Goal: Complete application form: Complete application form

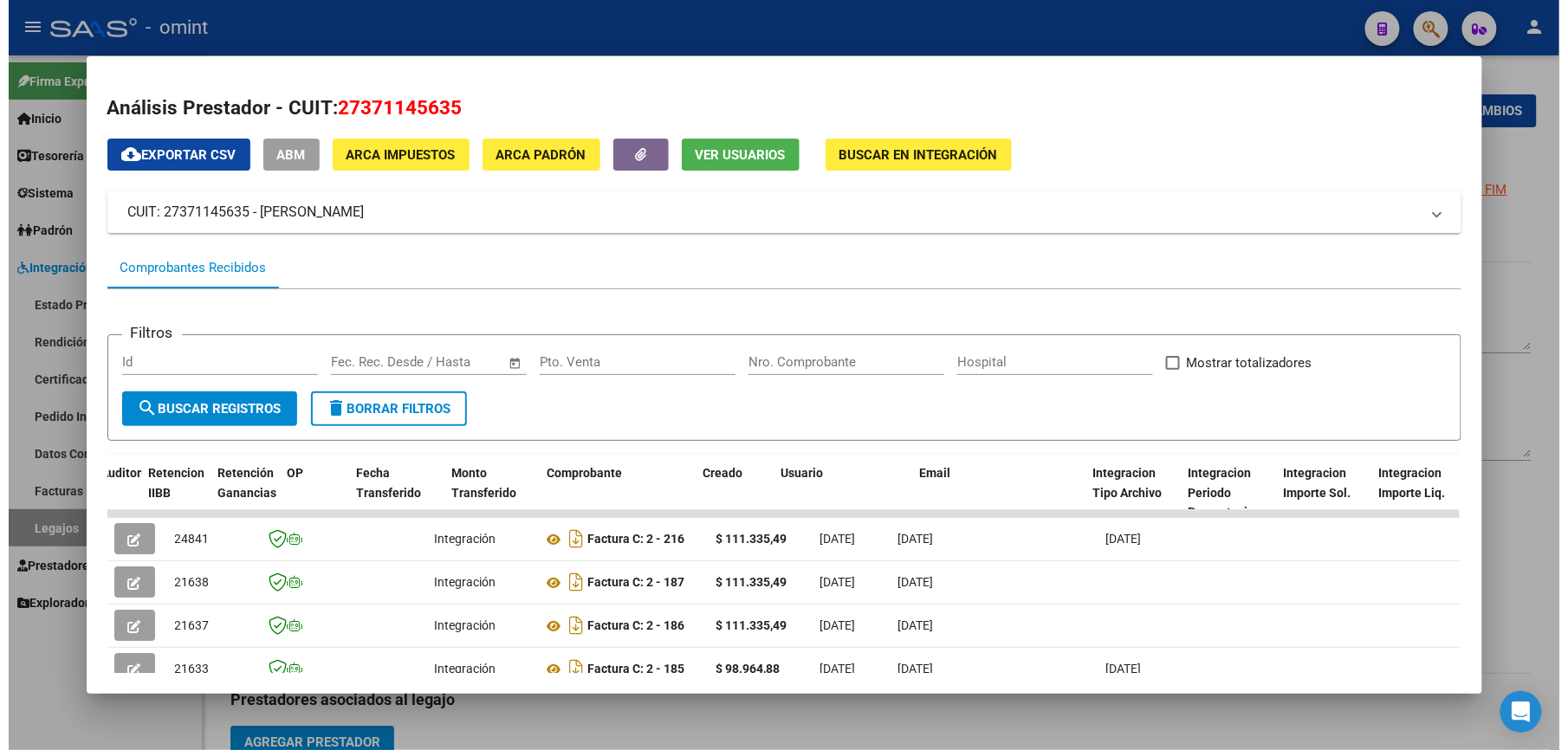
scroll to position [0, 1386]
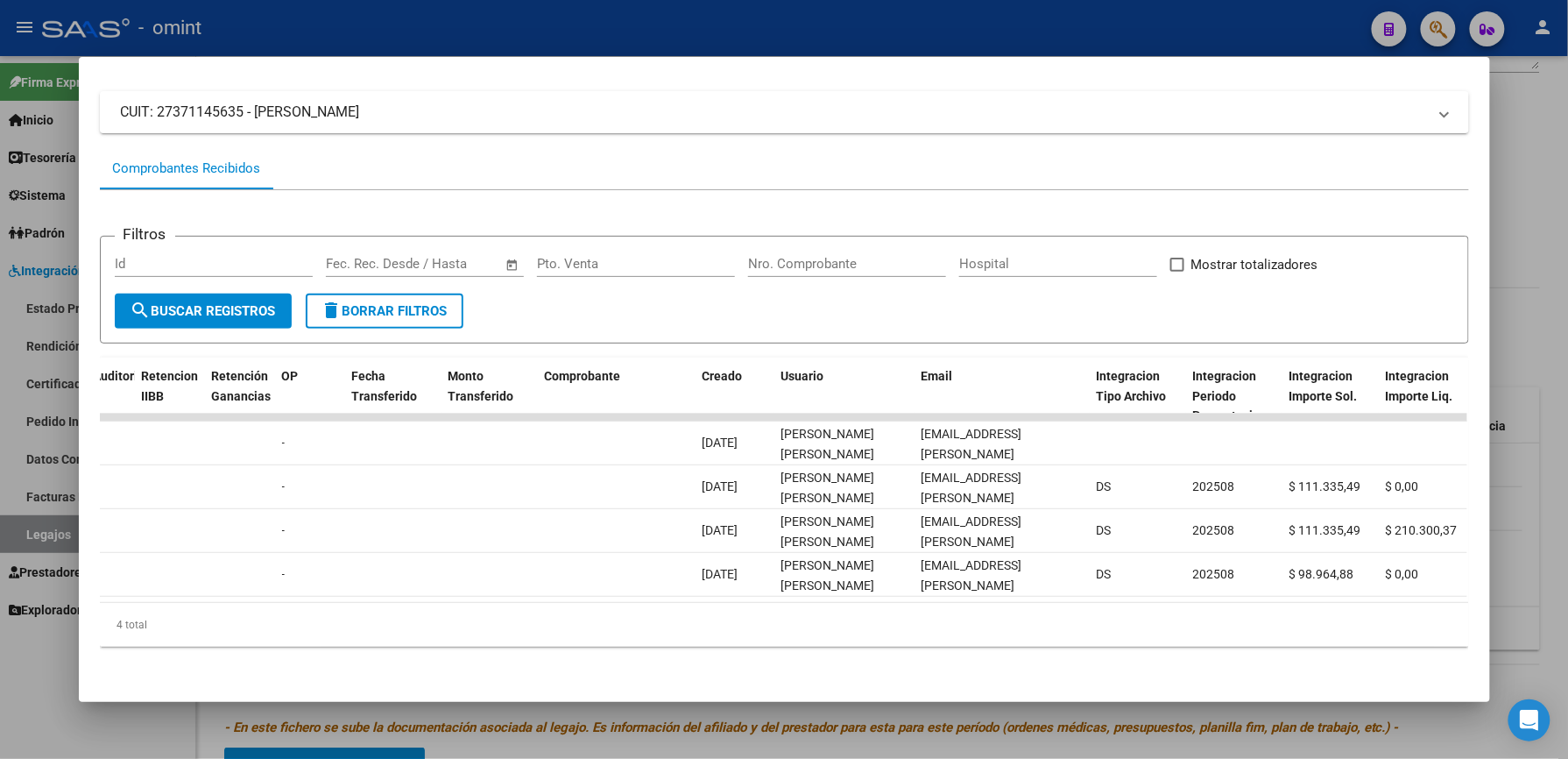
click at [549, 31] on div at bounding box center [784, 380] width 1568 height 759
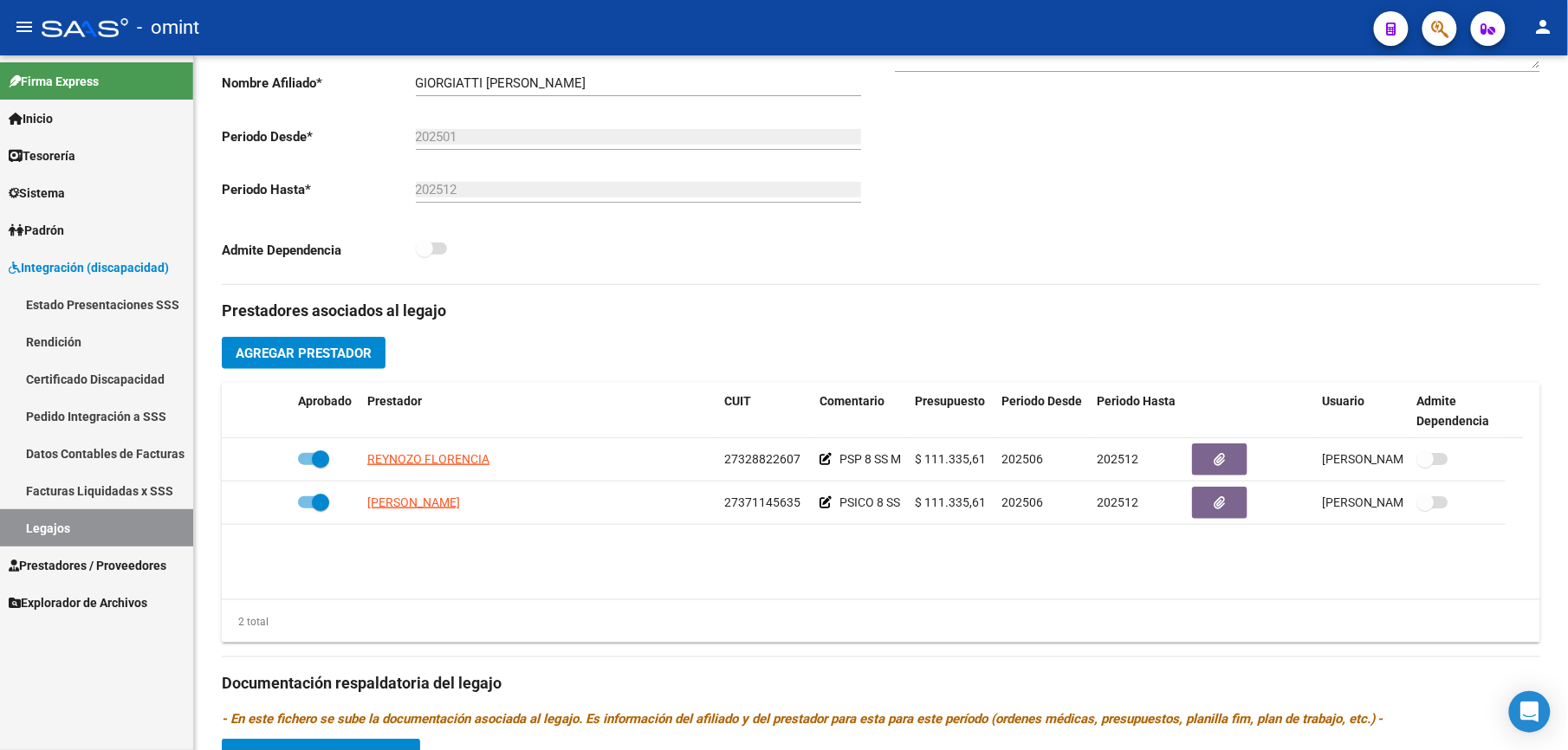
scroll to position [368, 0]
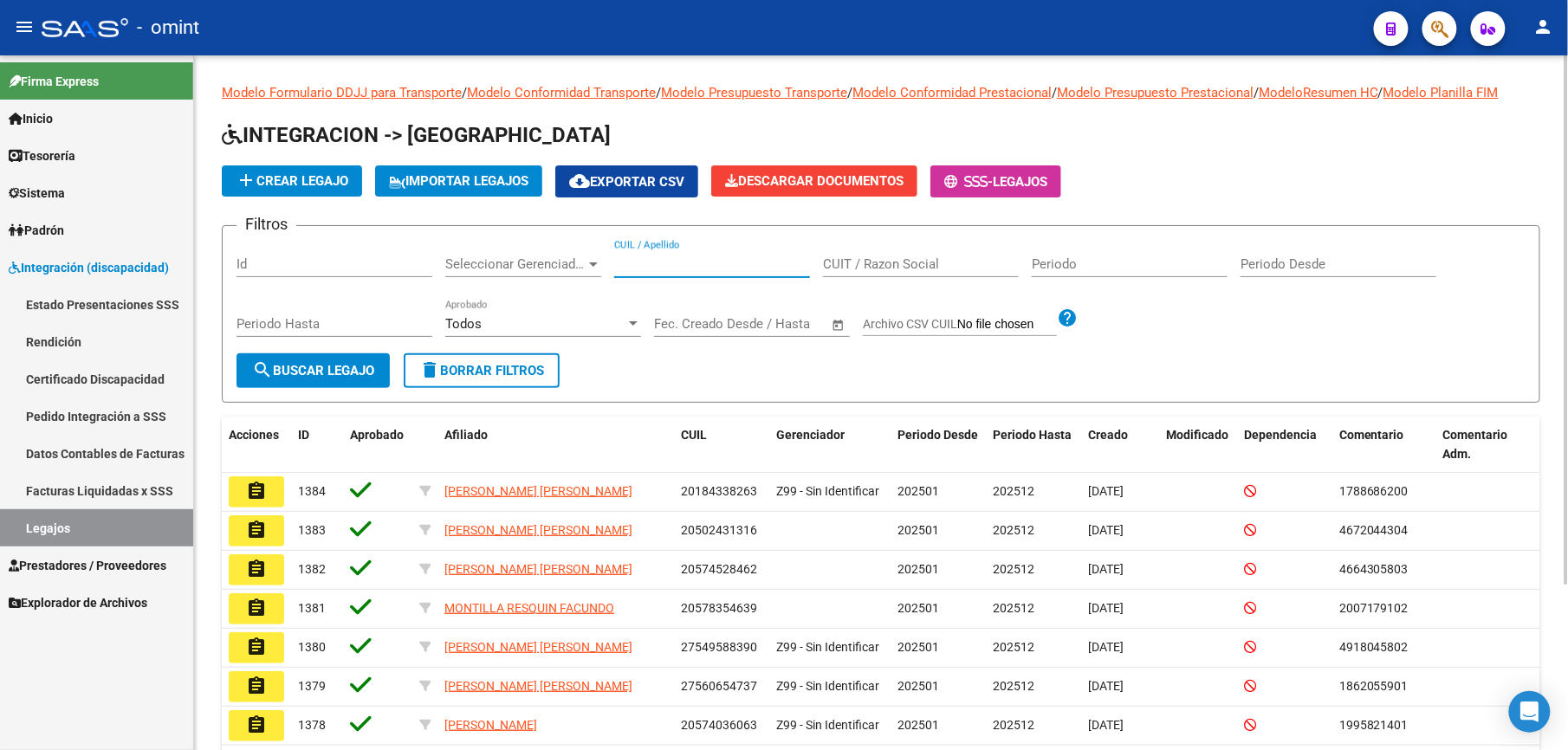
click at [698, 264] on input "CUIL / Apellido" at bounding box center [712, 264] width 196 height 16
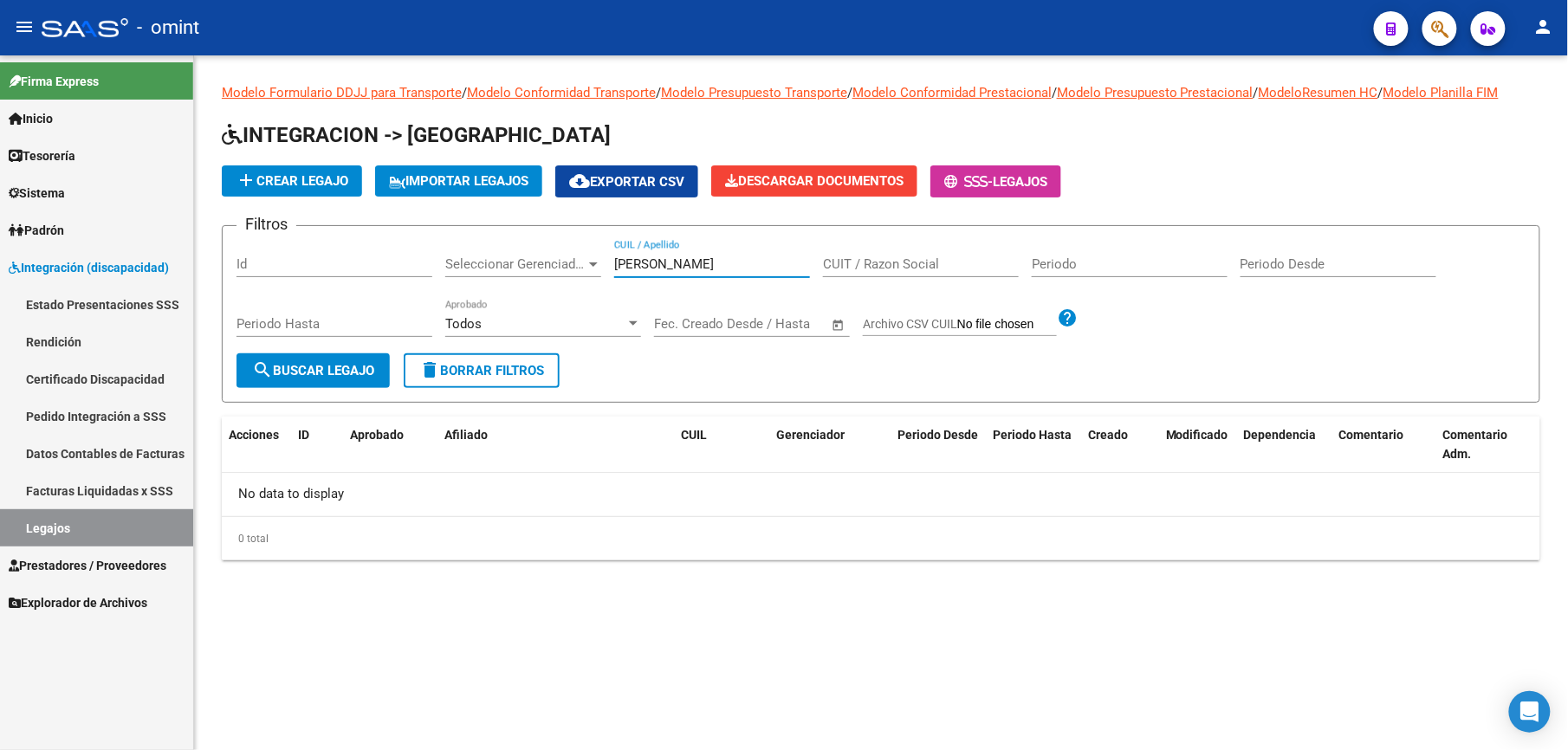
click at [717, 257] on input "[PERSON_NAME]" at bounding box center [712, 264] width 196 height 16
type input "g"
click at [711, 264] on input "[PERSON_NAME]" at bounding box center [712, 264] width 196 height 16
type input "G"
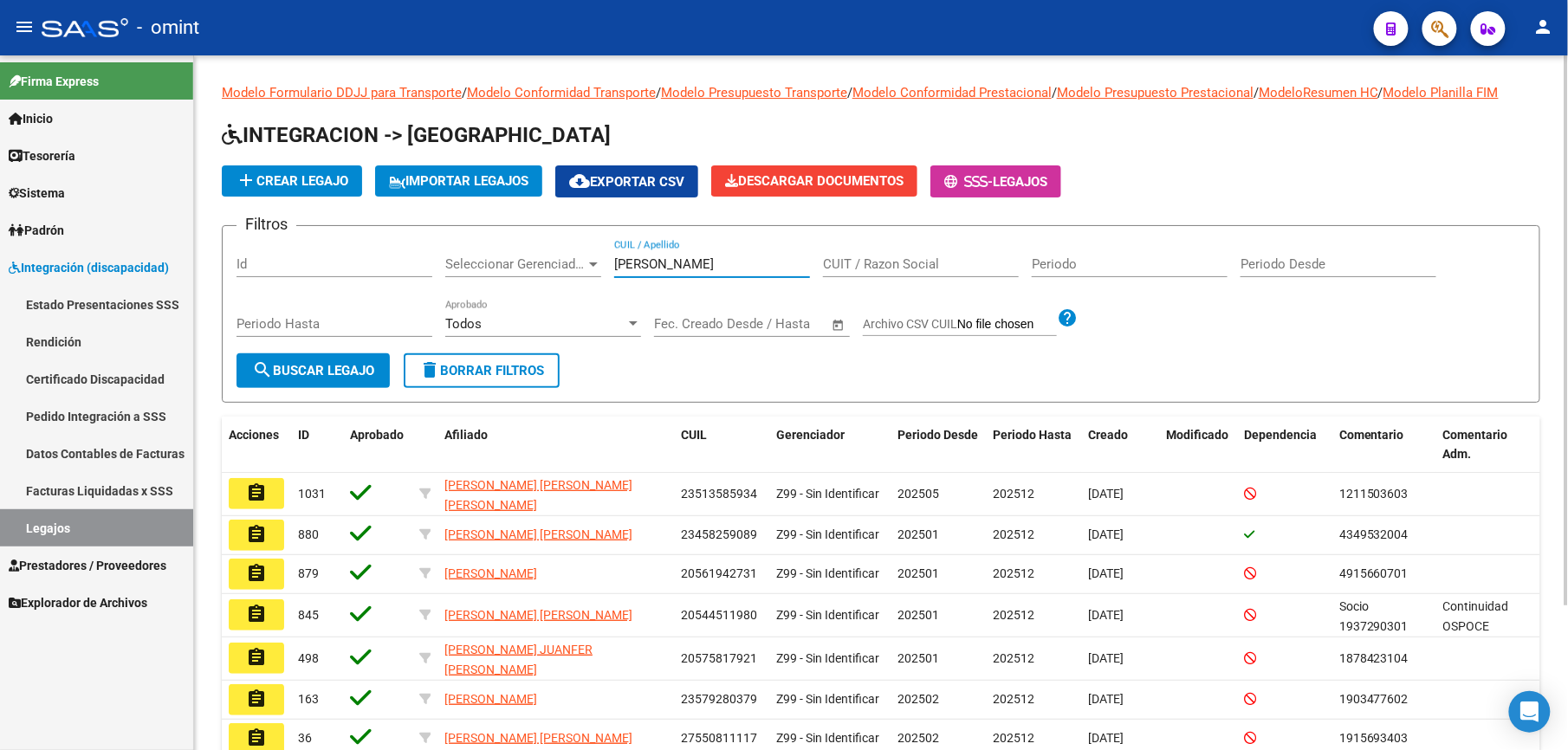
click at [705, 264] on input "[PERSON_NAME]" at bounding box center [712, 264] width 196 height 16
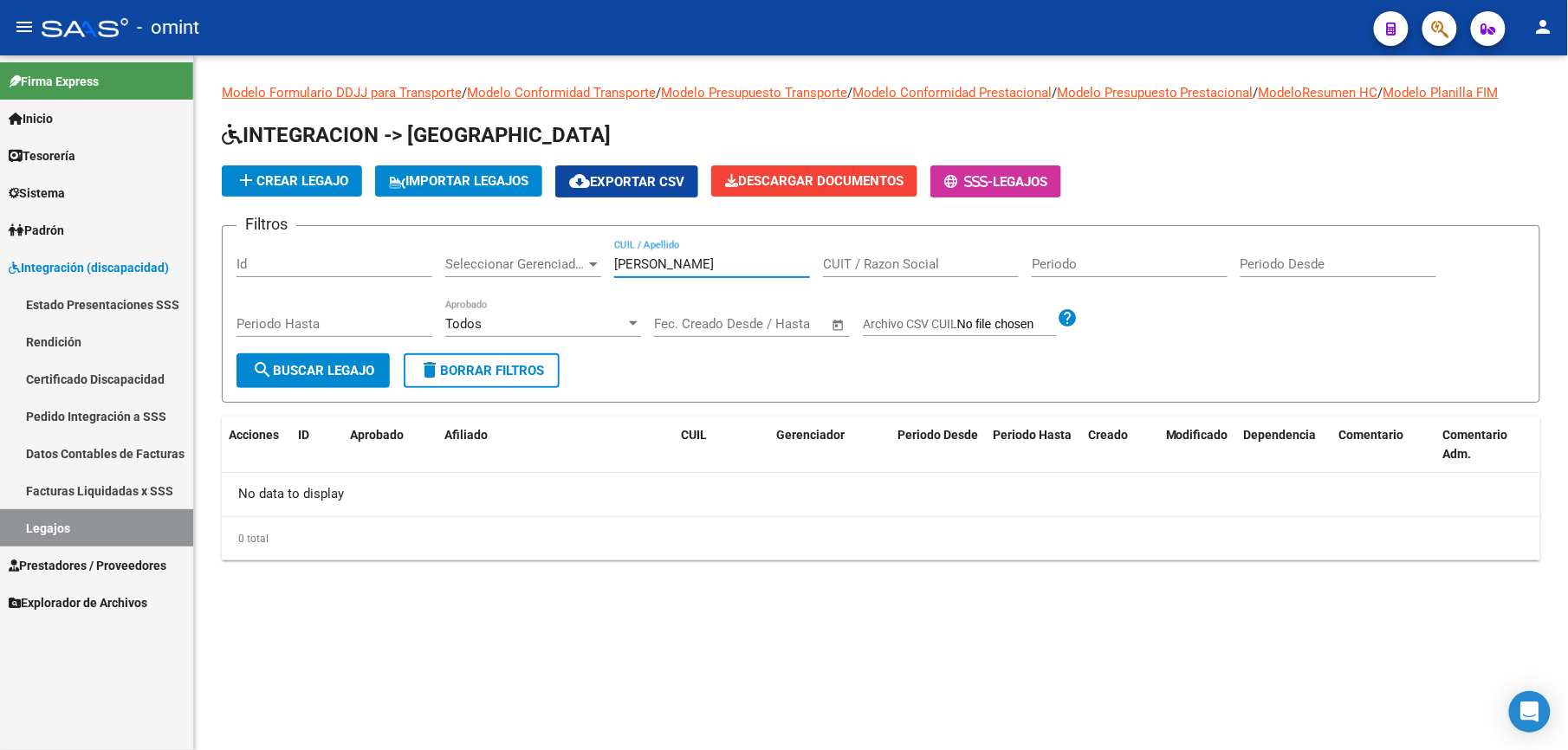
type input "[PERSON_NAME]"
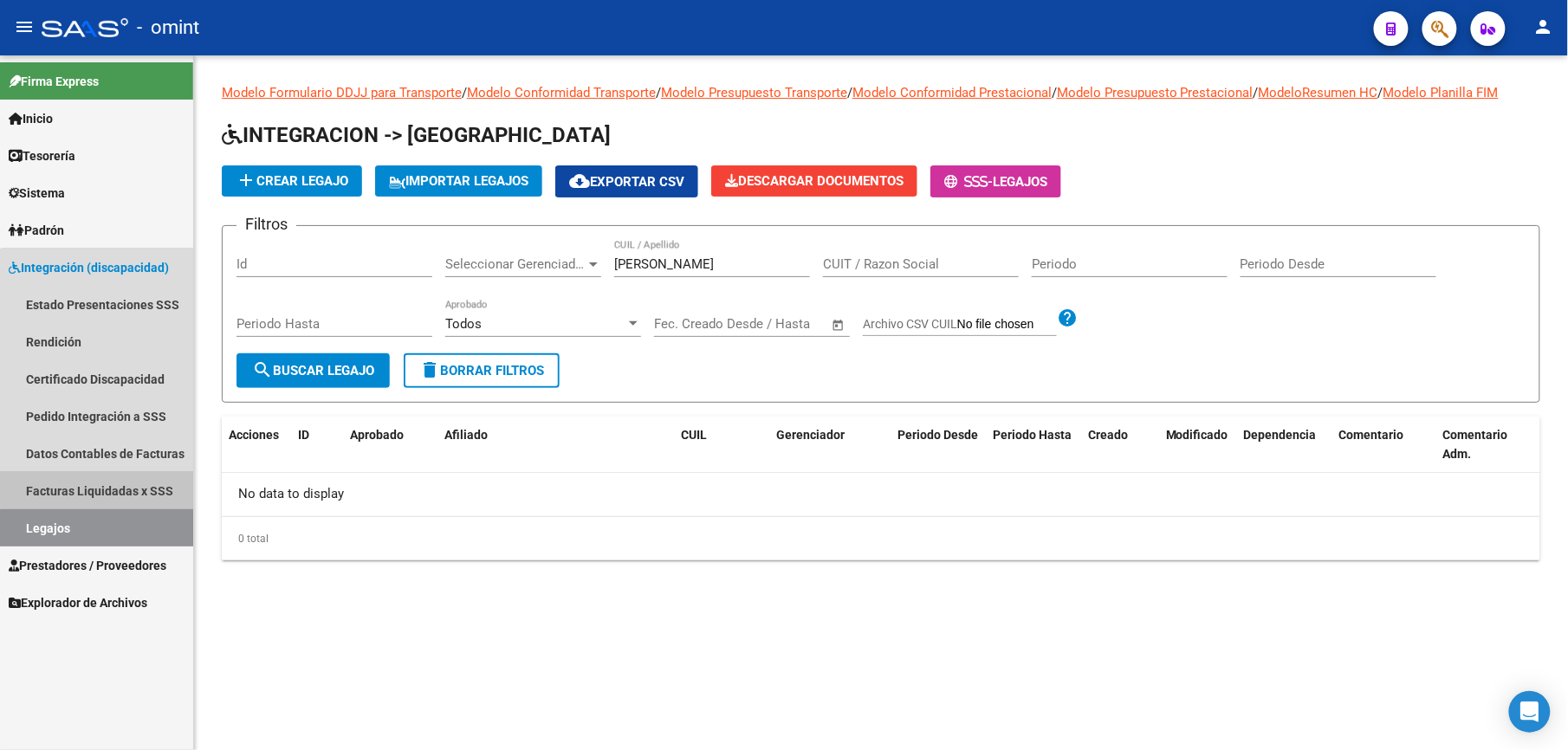
click at [119, 483] on link "Facturas Liquidadas x SSS" at bounding box center [96, 491] width 193 height 38
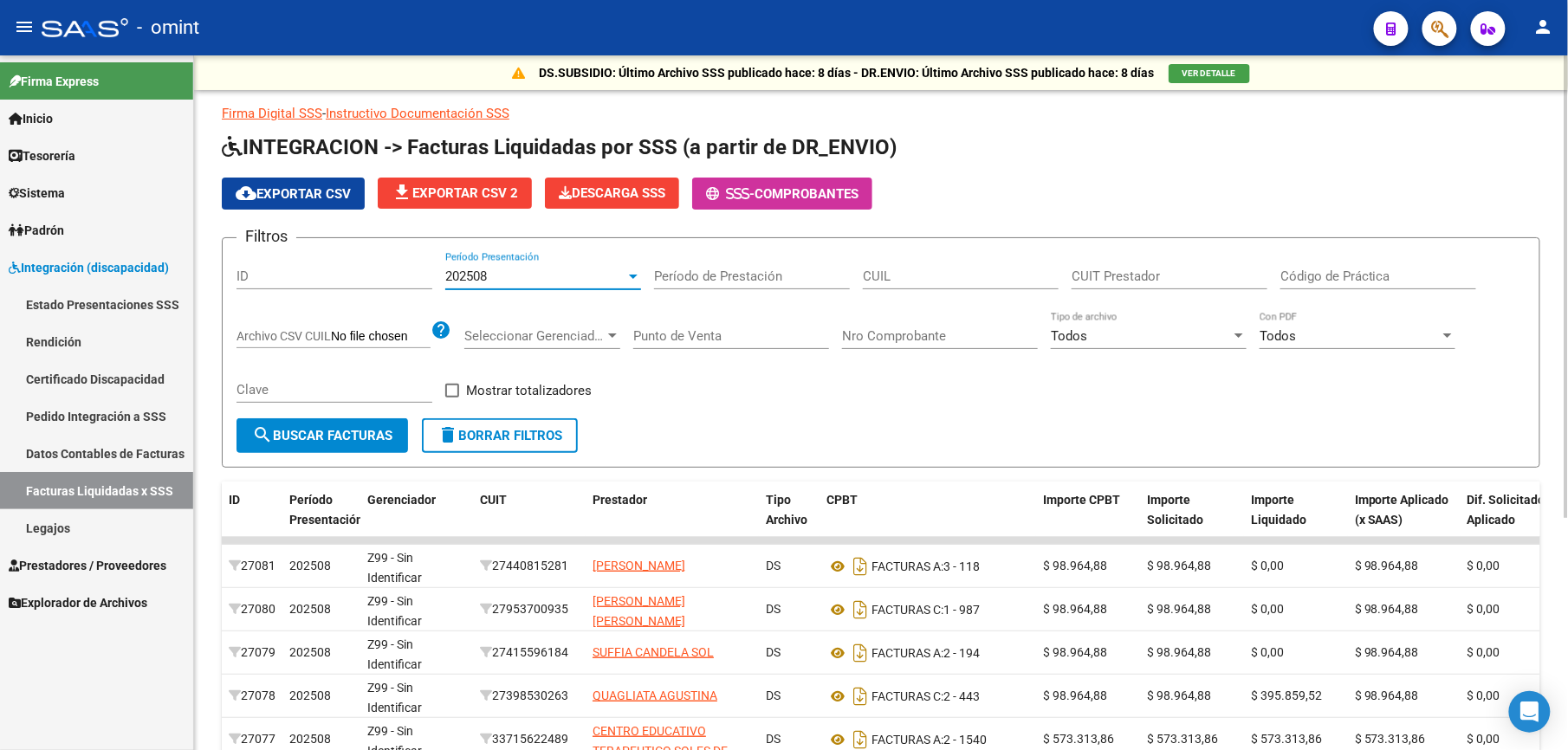
click at [627, 281] on div at bounding box center [633, 276] width 16 height 14
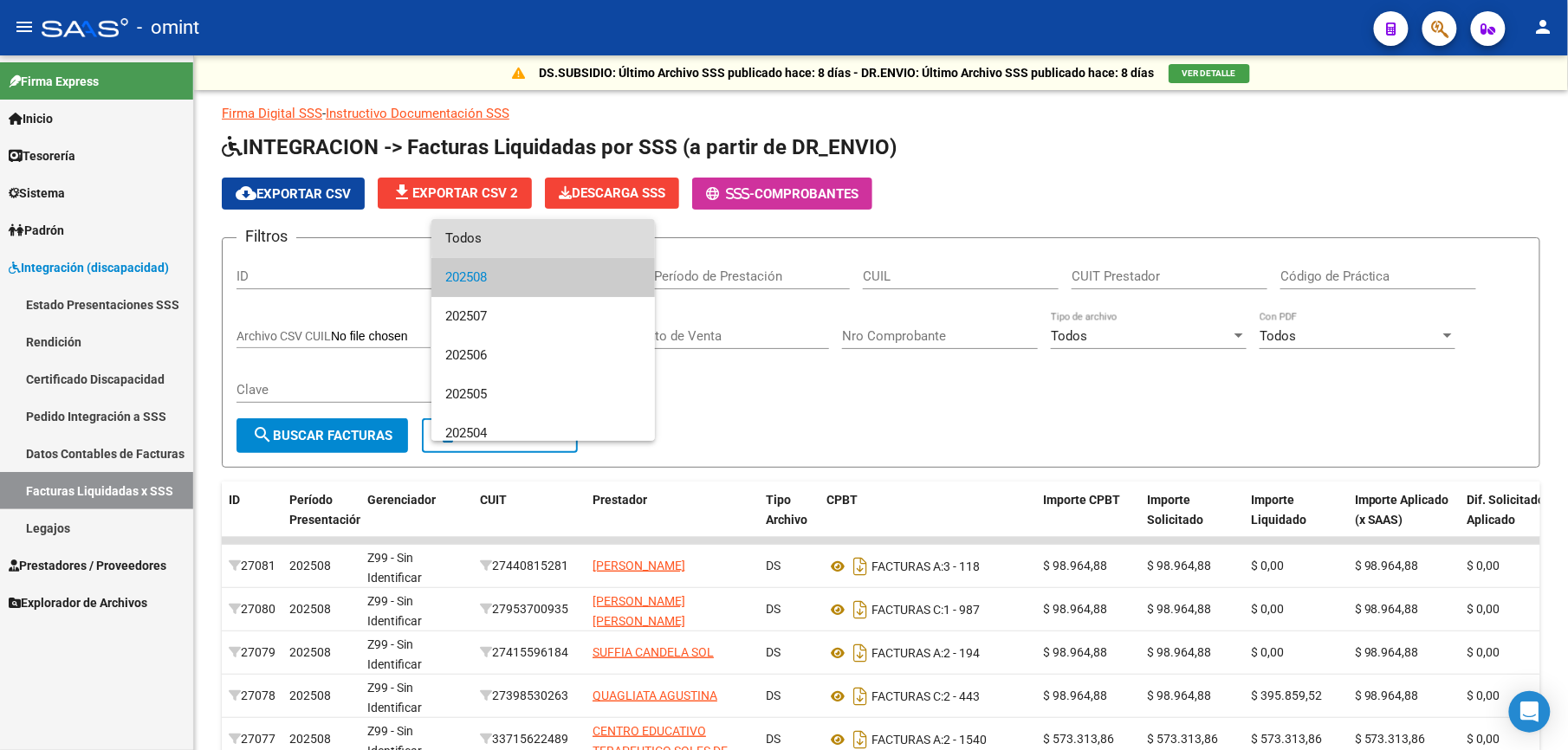
click at [601, 237] on span "Todos" at bounding box center [543, 238] width 196 height 39
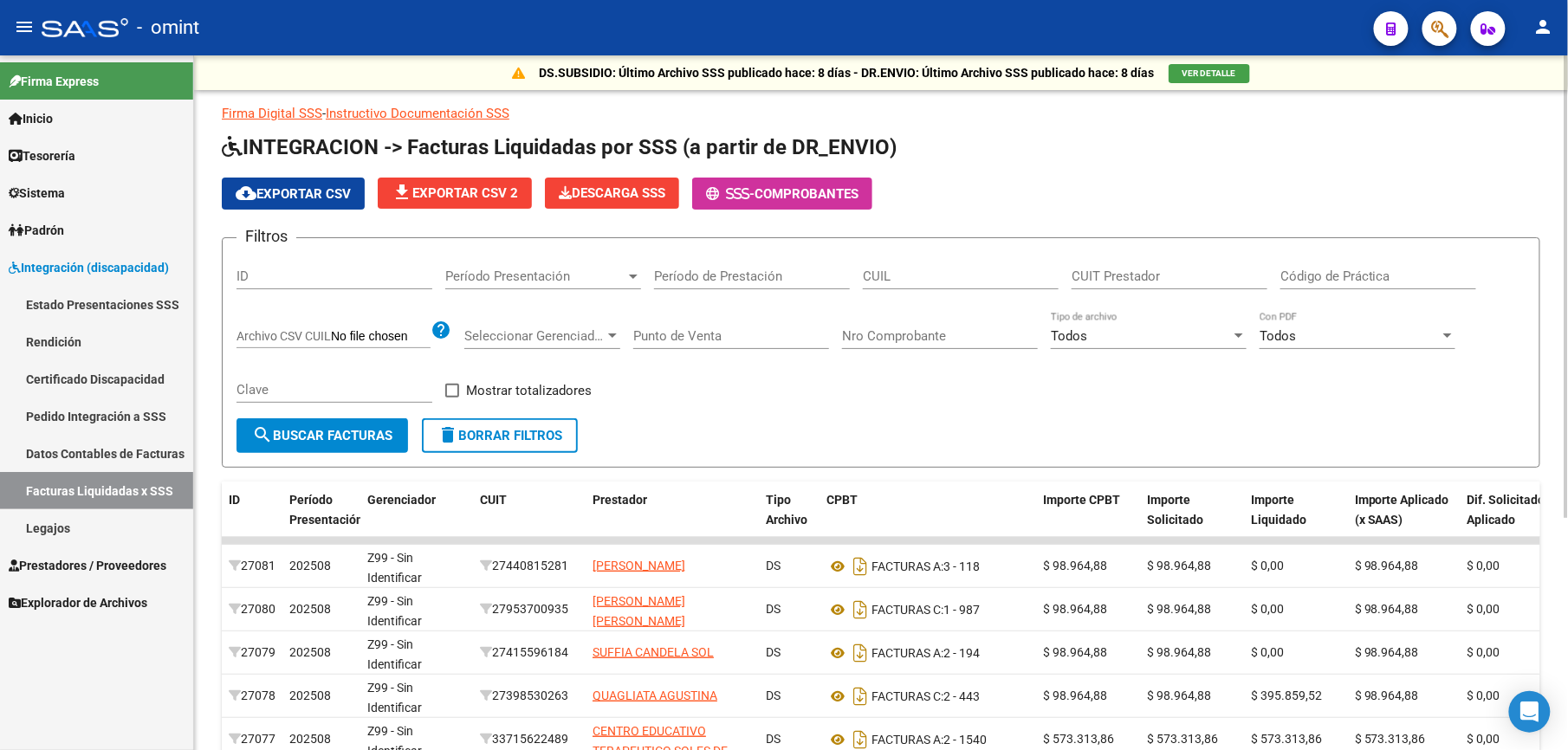
click at [904, 286] on div "CUIL" at bounding box center [961, 271] width 196 height 38
click at [905, 284] on input "CUIL" at bounding box center [961, 276] width 196 height 16
type input "27-49827476-0"
click at [366, 428] on span "search Buscar Facturas" at bounding box center [321, 435] width 140 height 16
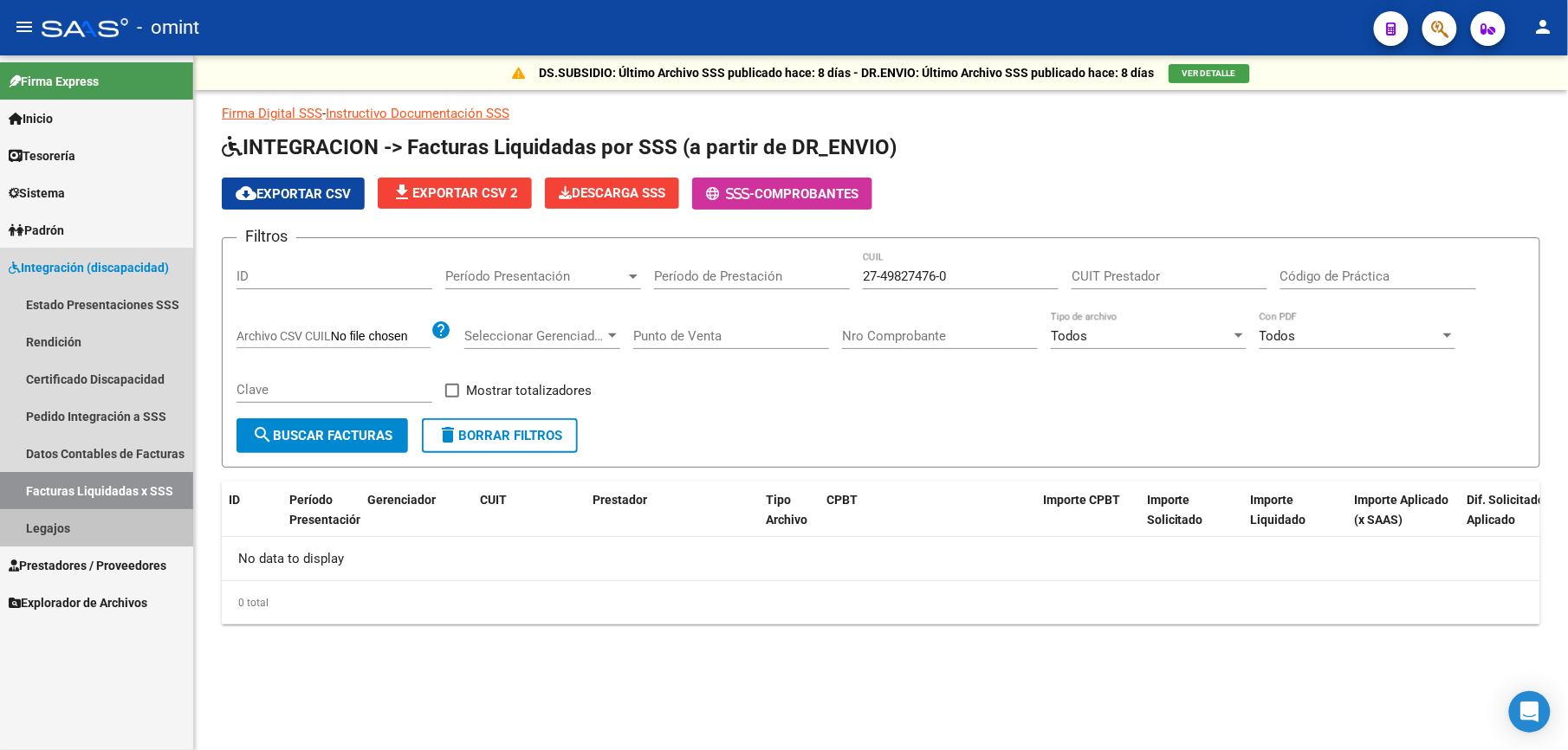
click at [45, 523] on link "Legajos" at bounding box center [96, 528] width 193 height 38
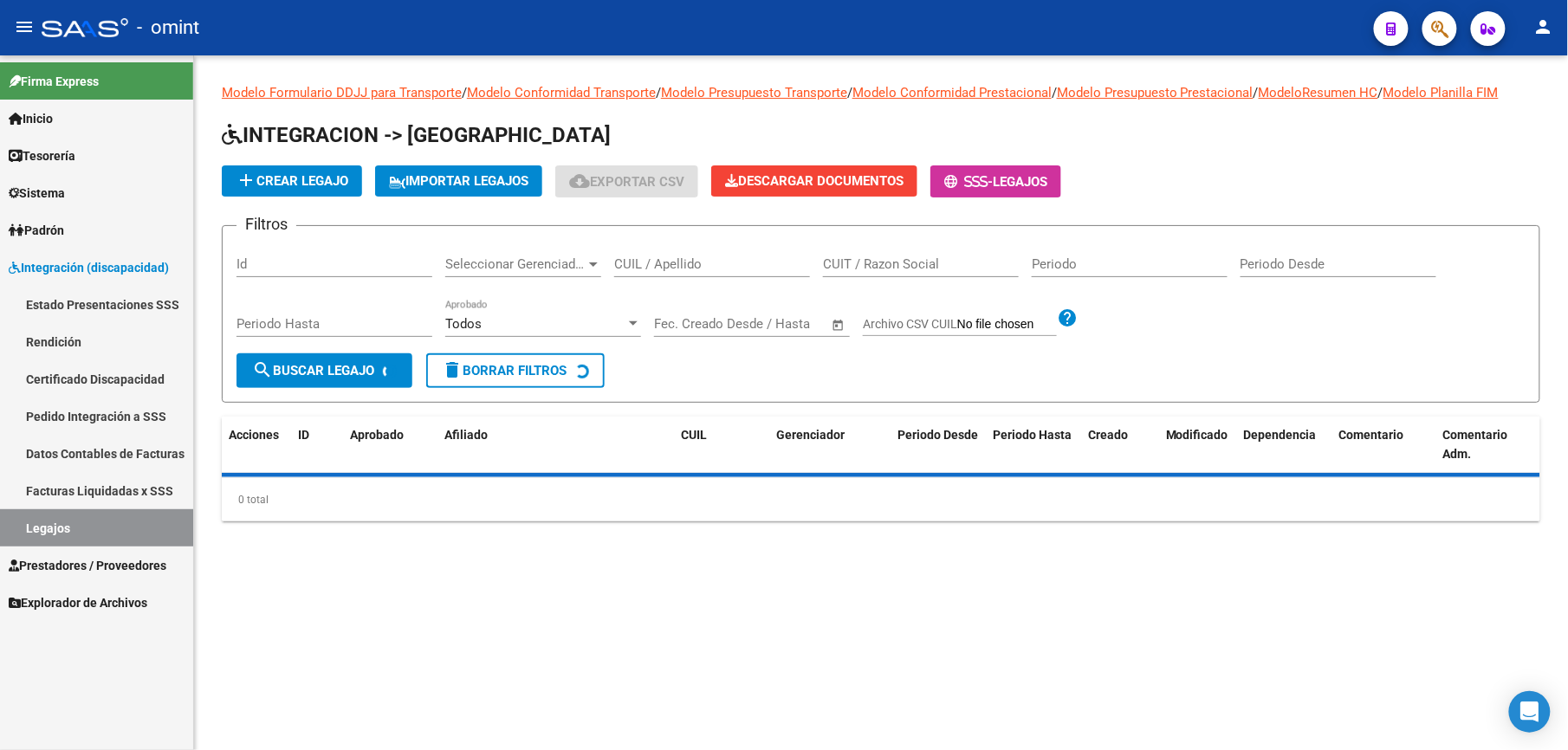
click at [81, 372] on link "Certificado Discapacidad" at bounding box center [96, 379] width 193 height 38
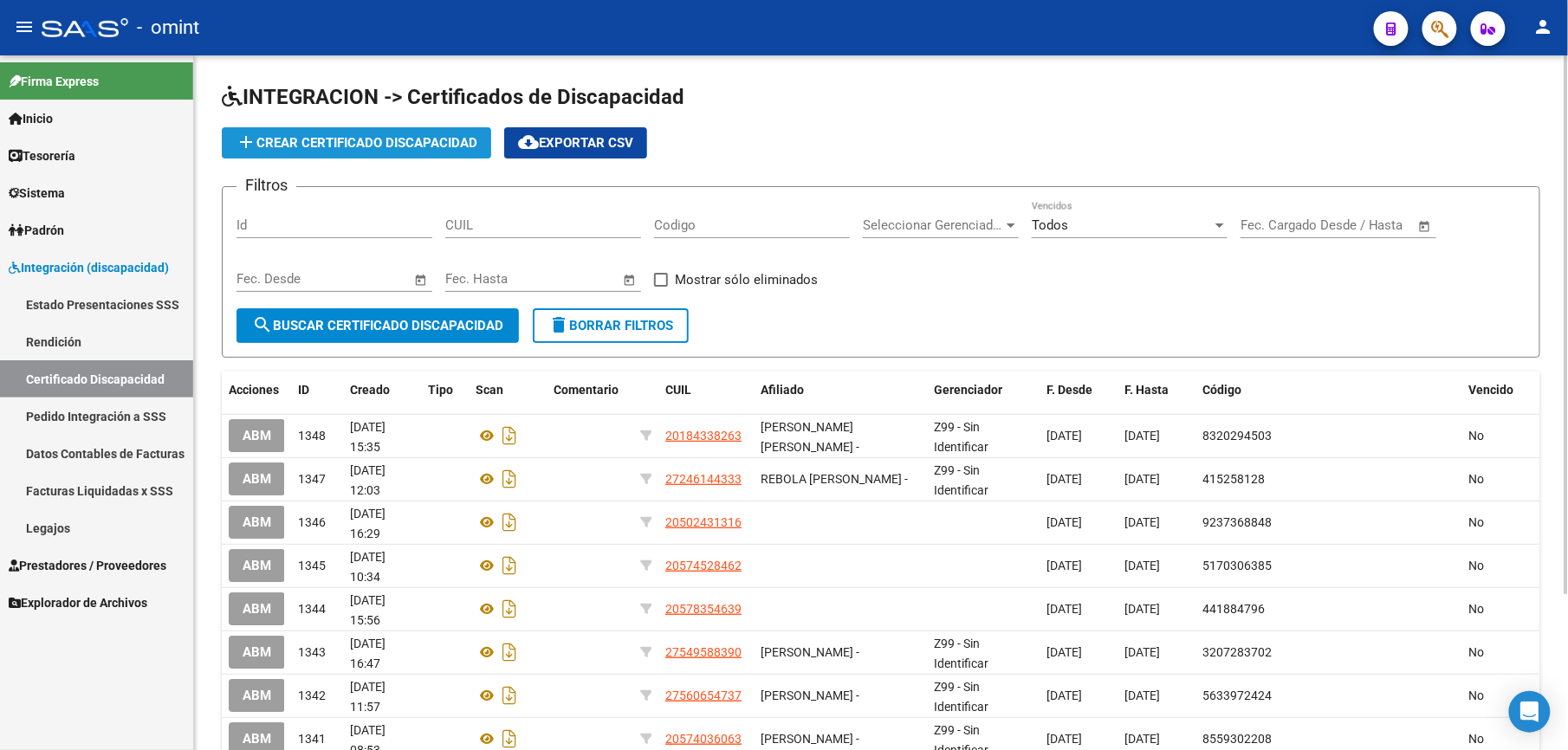
click at [370, 146] on span "add Crear Certificado Discapacidad" at bounding box center [356, 143] width 242 height 16
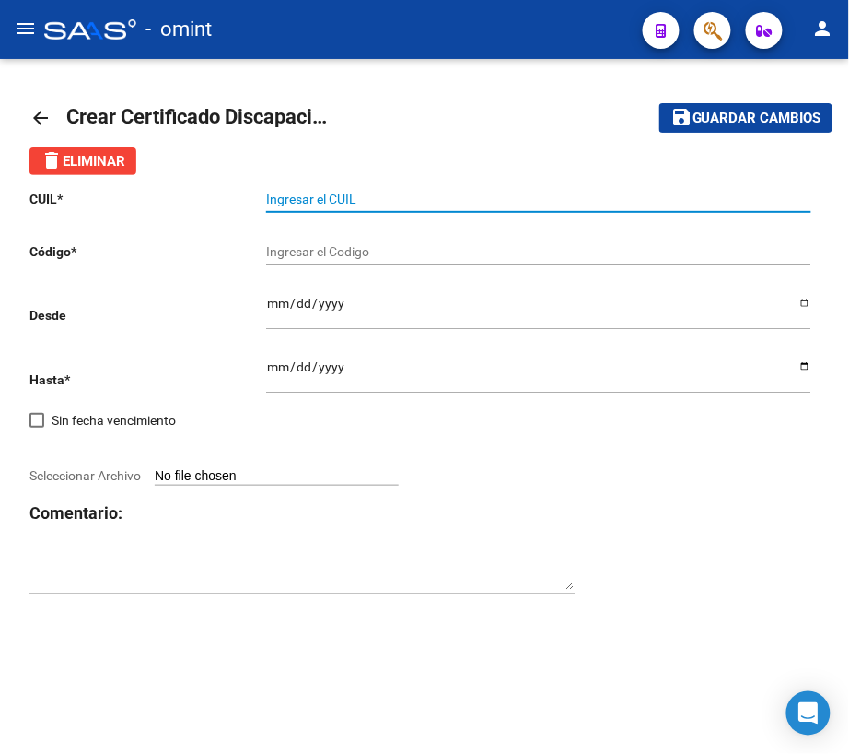
click at [372, 199] on input "Ingresar el CUIL" at bounding box center [538, 200] width 545 height 16
type input "20-56048169-2"
click at [330, 248] on input "Ingresar el Codigo" at bounding box center [538, 252] width 545 height 16
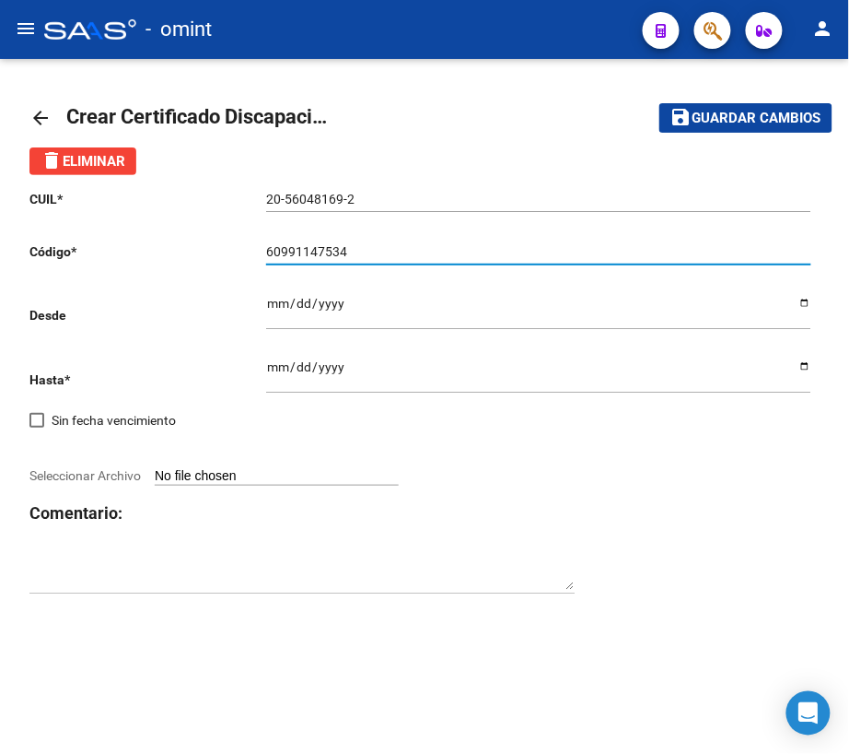
type input "60991147534"
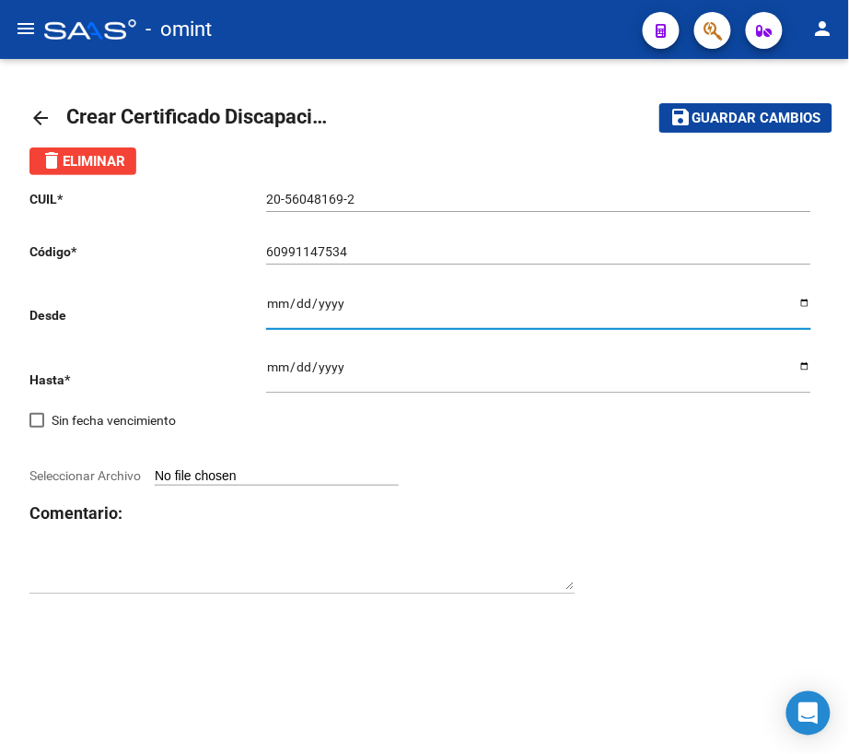
click at [276, 302] on input "Ingresar fec. Desde" at bounding box center [538, 310] width 545 height 28
type input "[DATE]"
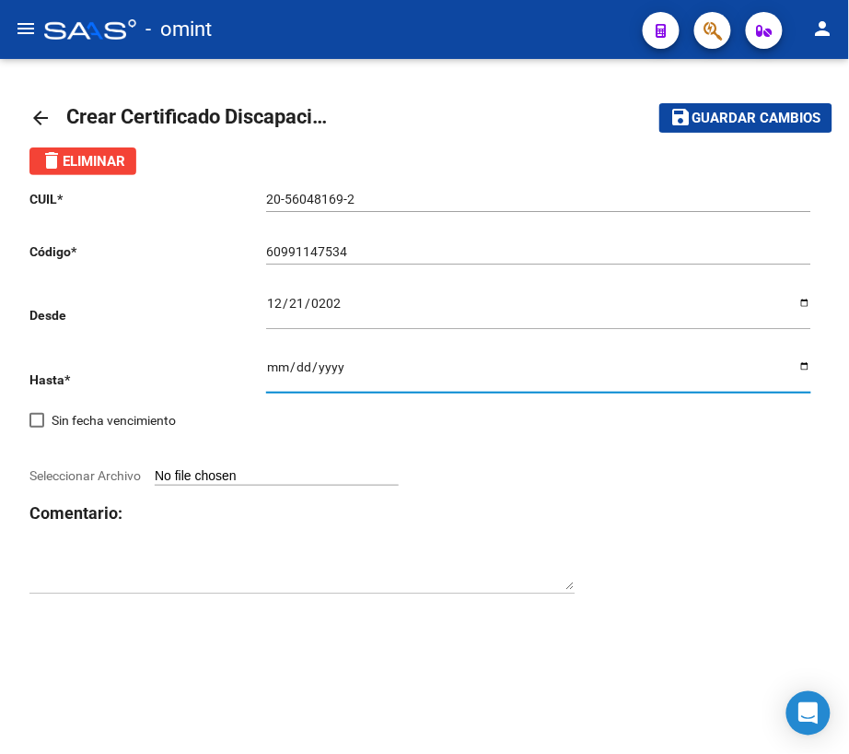
click at [277, 370] on input "Ingresar fec. Hasta" at bounding box center [538, 373] width 545 height 28
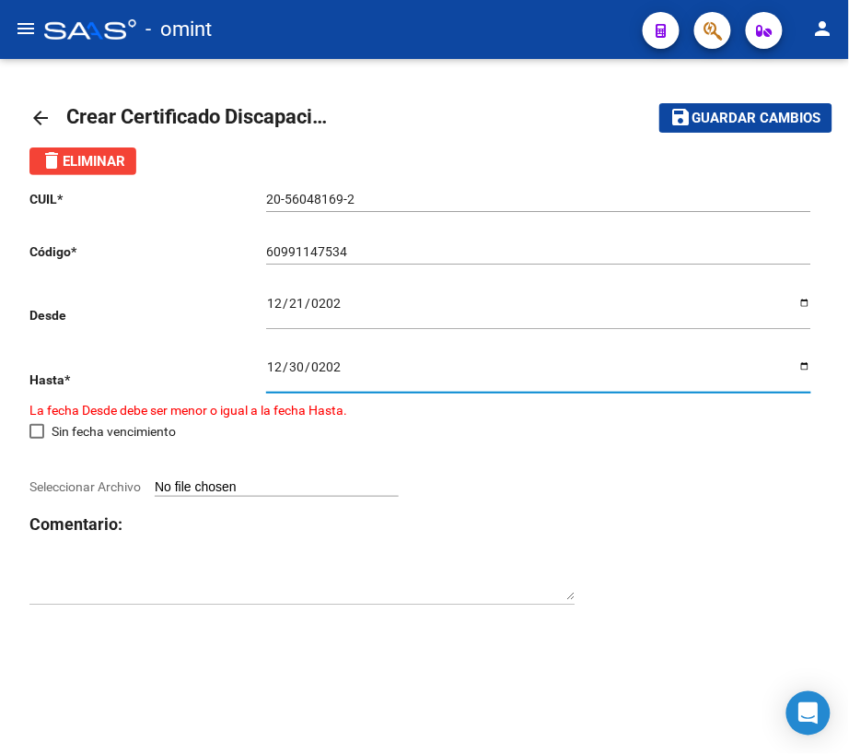
type input "[DATE]"
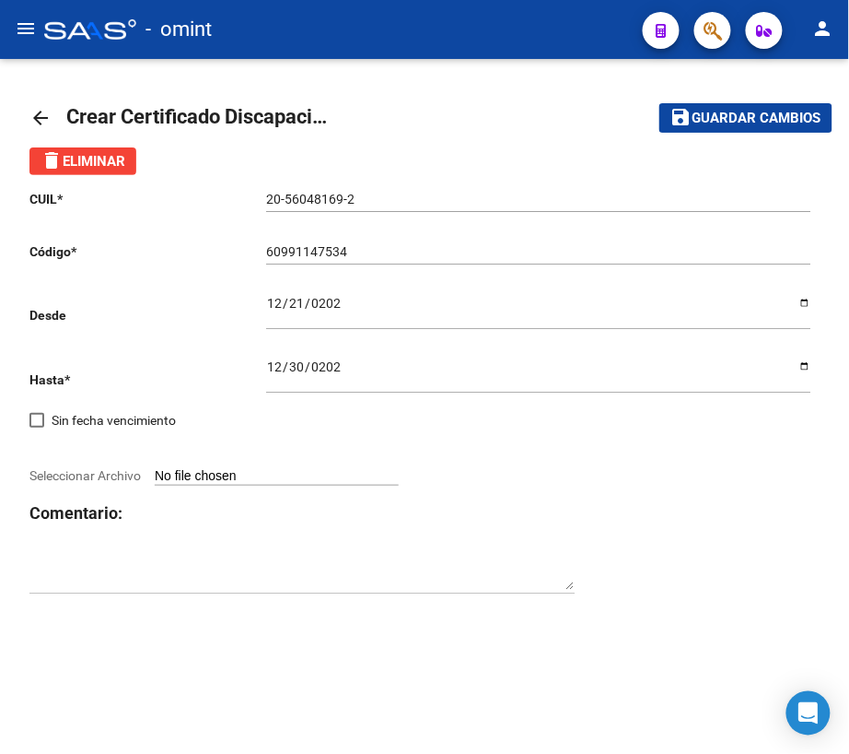
click at [120, 468] on span "Seleccionar Archivo" at bounding box center [84, 475] width 111 height 15
click at [155, 468] on input "Seleccionar Archivo" at bounding box center [277, 477] width 244 height 18
type input "C:\fakepath\certificado_cud_56048169.pdf"
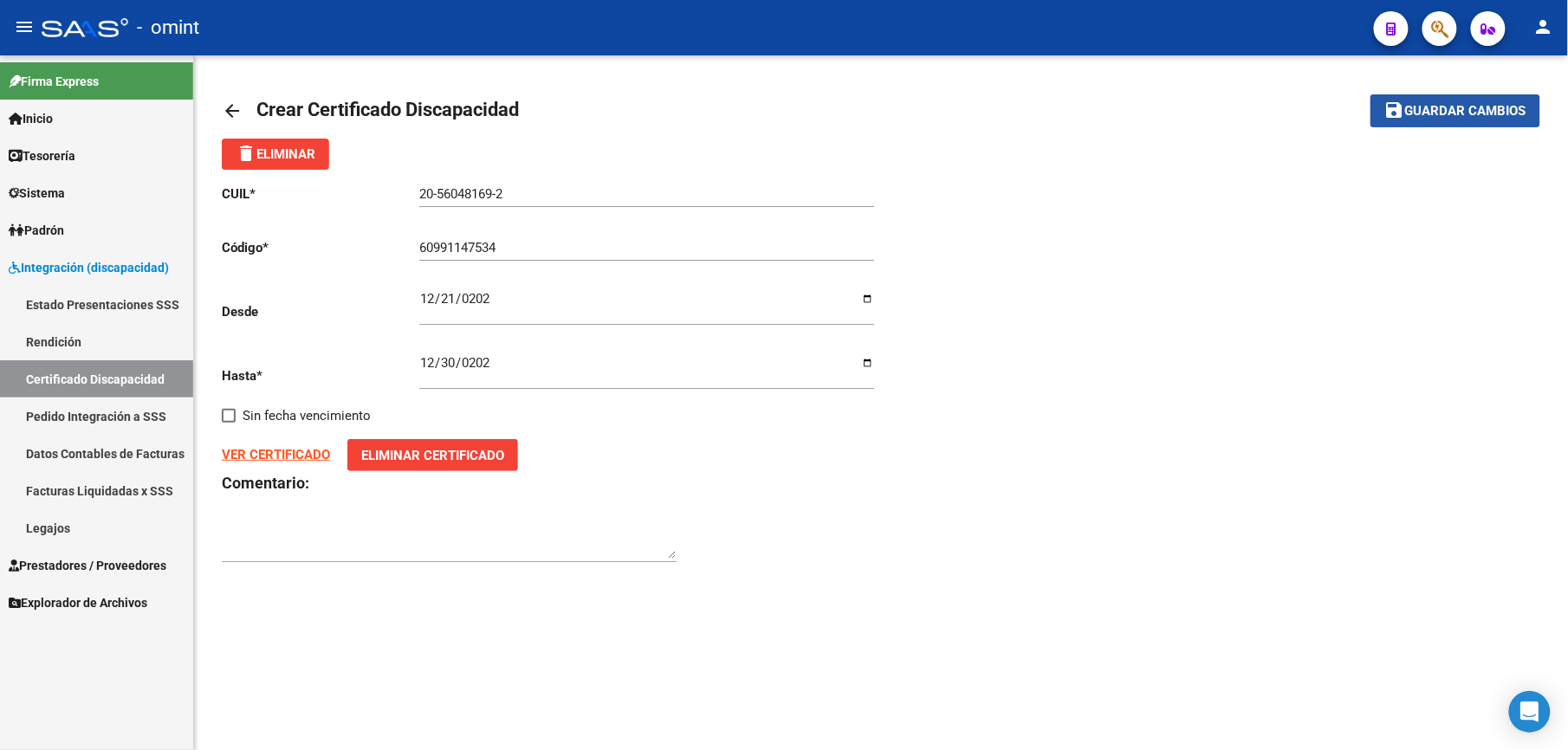
click at [1486, 116] on span "Guardar cambios" at bounding box center [1465, 112] width 121 height 16
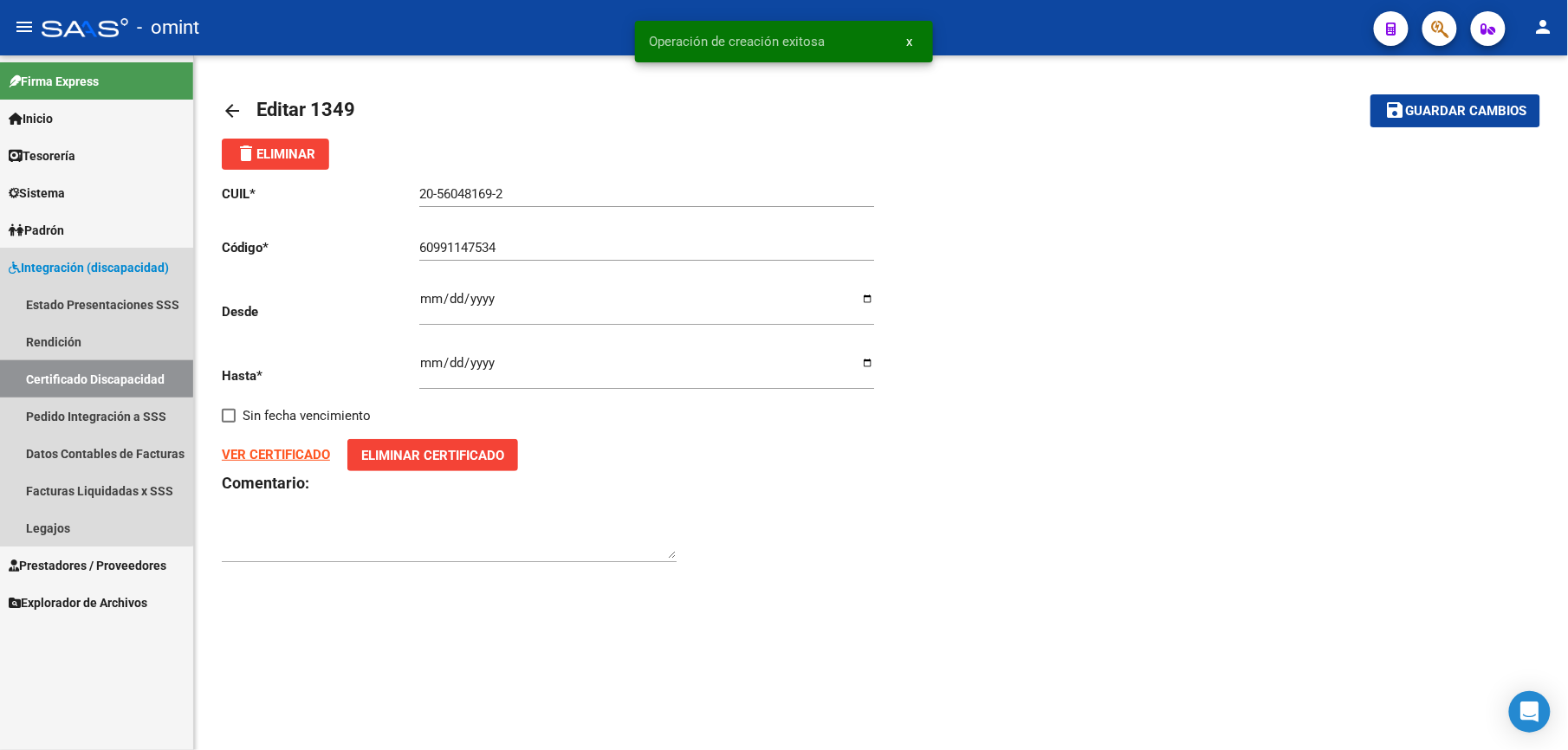
click at [87, 368] on link "Certificado Discapacidad" at bounding box center [96, 379] width 193 height 38
